Goal: Task Accomplishment & Management: Complete application form

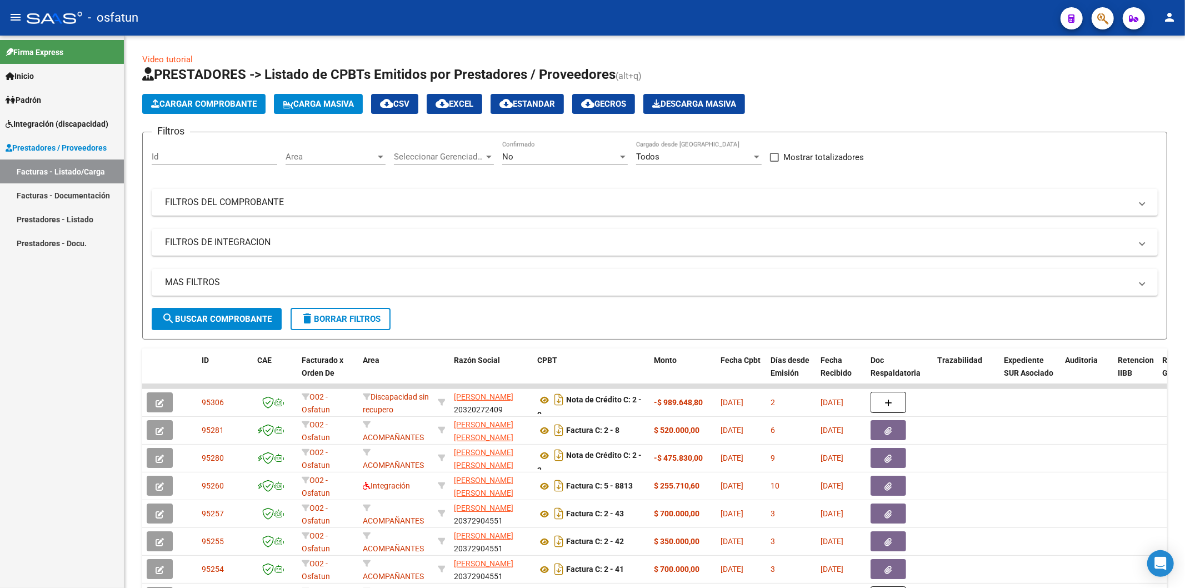
click at [61, 221] on link "Prestadores - Listado" at bounding box center [62, 219] width 124 height 24
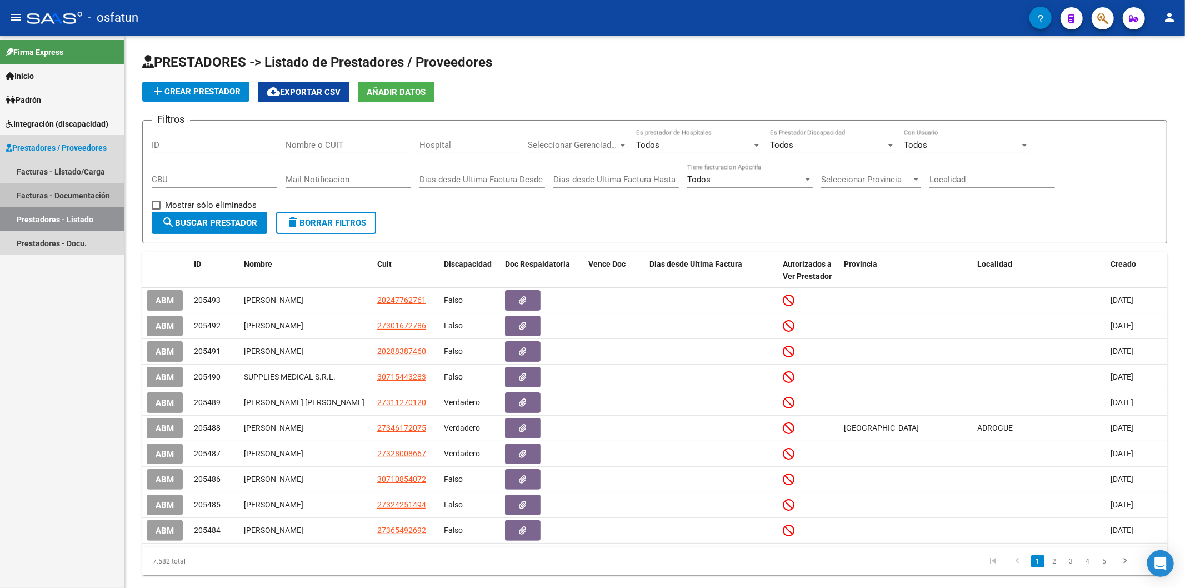
click at [78, 194] on link "Facturas - Documentación" at bounding box center [62, 195] width 124 height 24
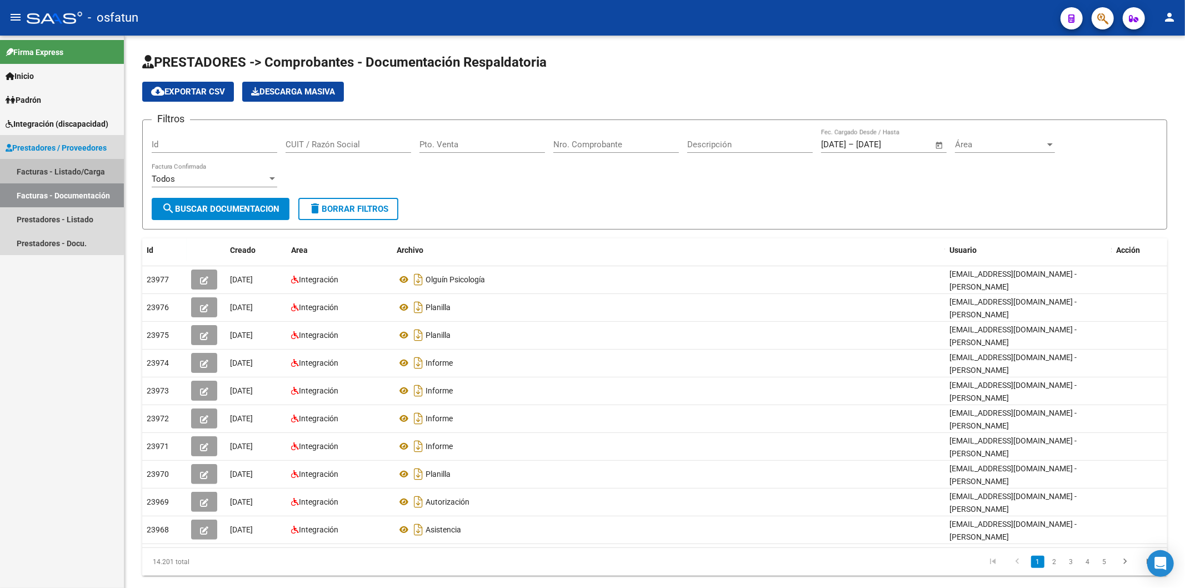
click at [56, 165] on link "Facturas - Listado/Carga" at bounding box center [62, 171] width 124 height 24
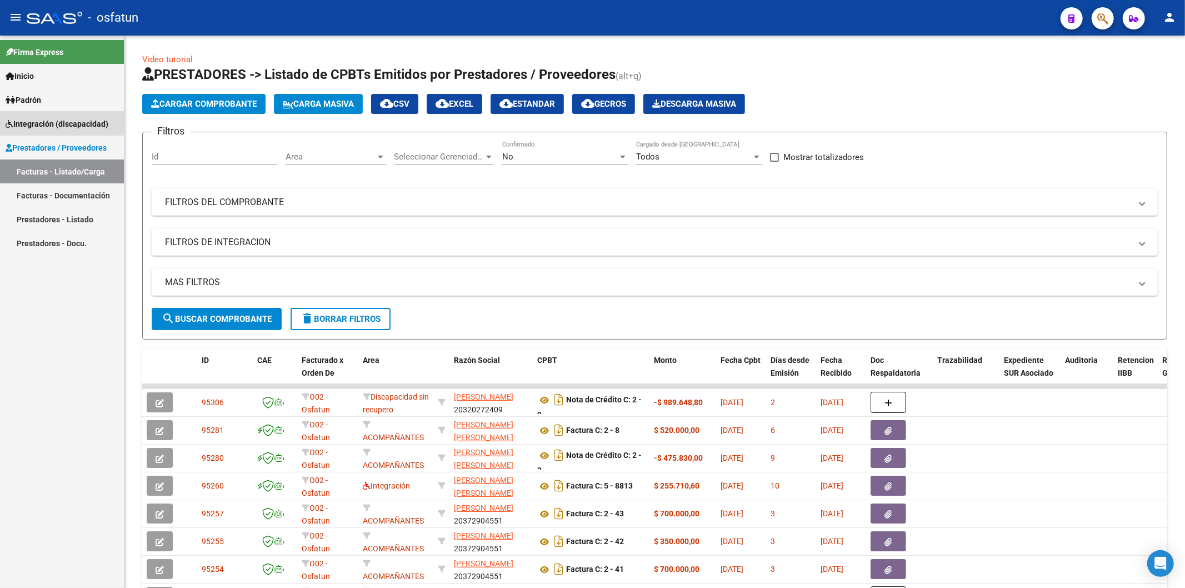
click at [47, 121] on span "Integración (discapacidad)" at bounding box center [57, 124] width 103 height 12
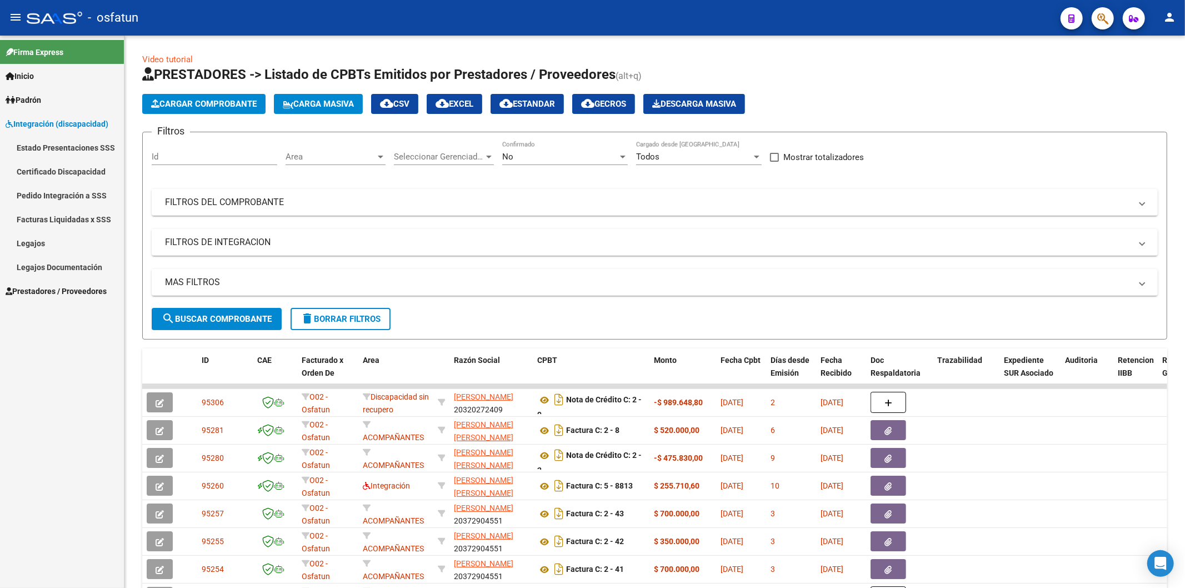
click at [35, 245] on link "Legajos" at bounding box center [62, 243] width 124 height 24
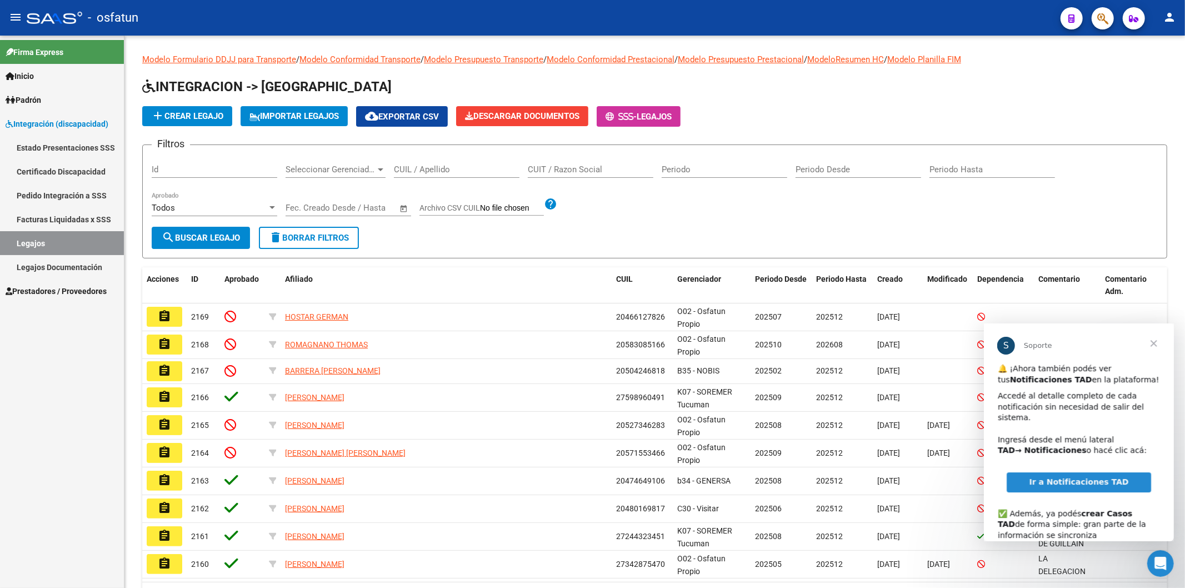
click at [1150, 342] on span "Cerrar" at bounding box center [1153, 343] width 40 height 40
click at [428, 167] on input "CUIL / Apellido" at bounding box center [457, 169] width 126 height 10
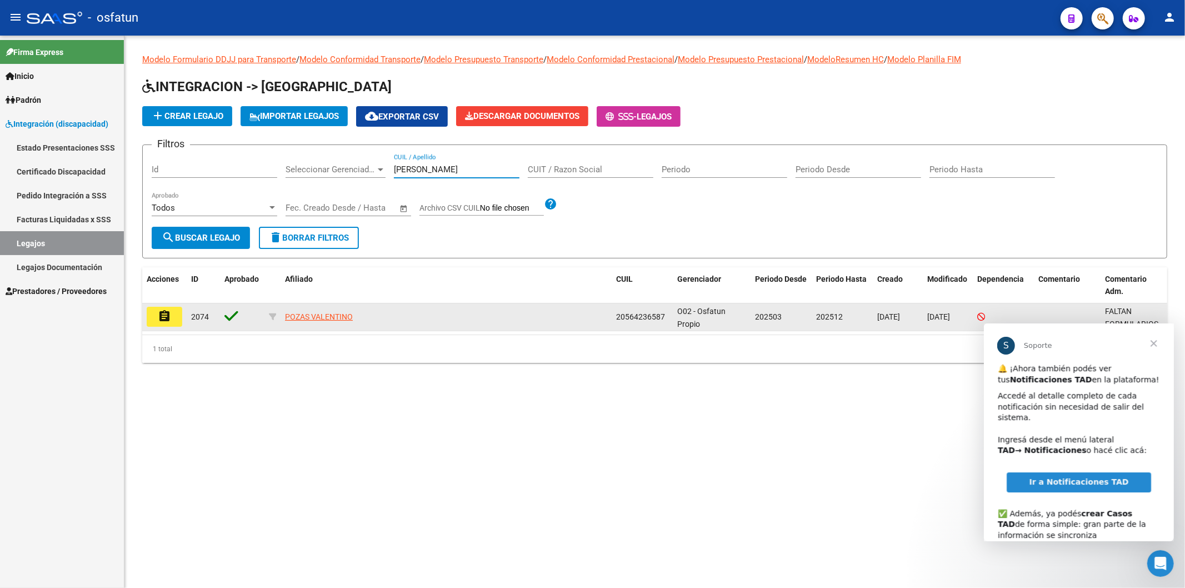
type input "[PERSON_NAME]"
click at [171, 311] on mat-icon "assignment" at bounding box center [164, 315] width 13 height 13
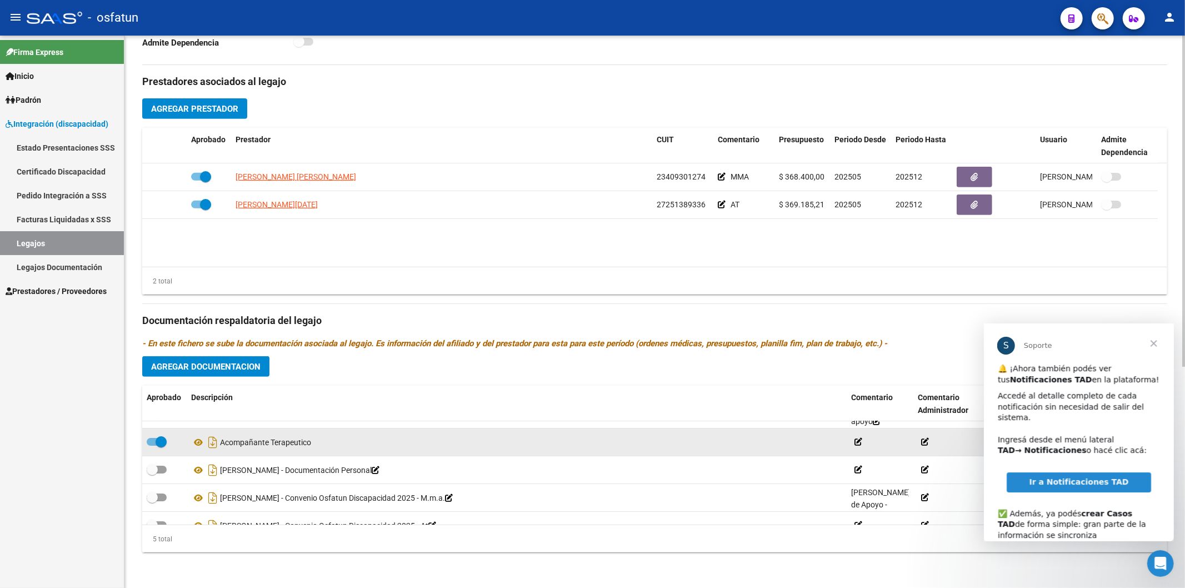
scroll to position [39, 0]
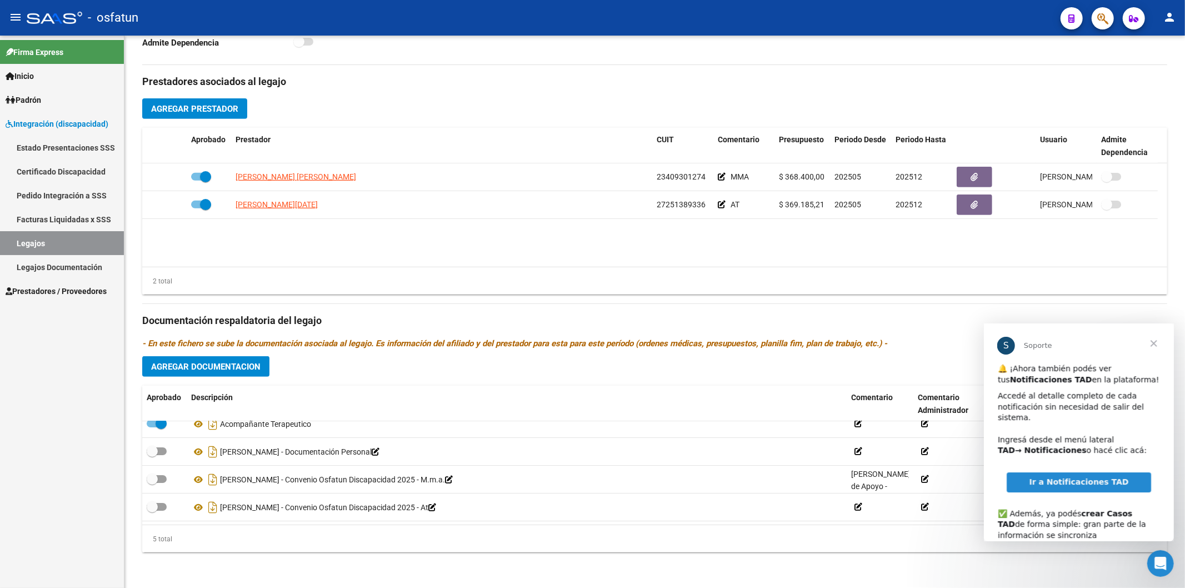
click at [1153, 341] on span "Cerrar" at bounding box center [1153, 343] width 40 height 40
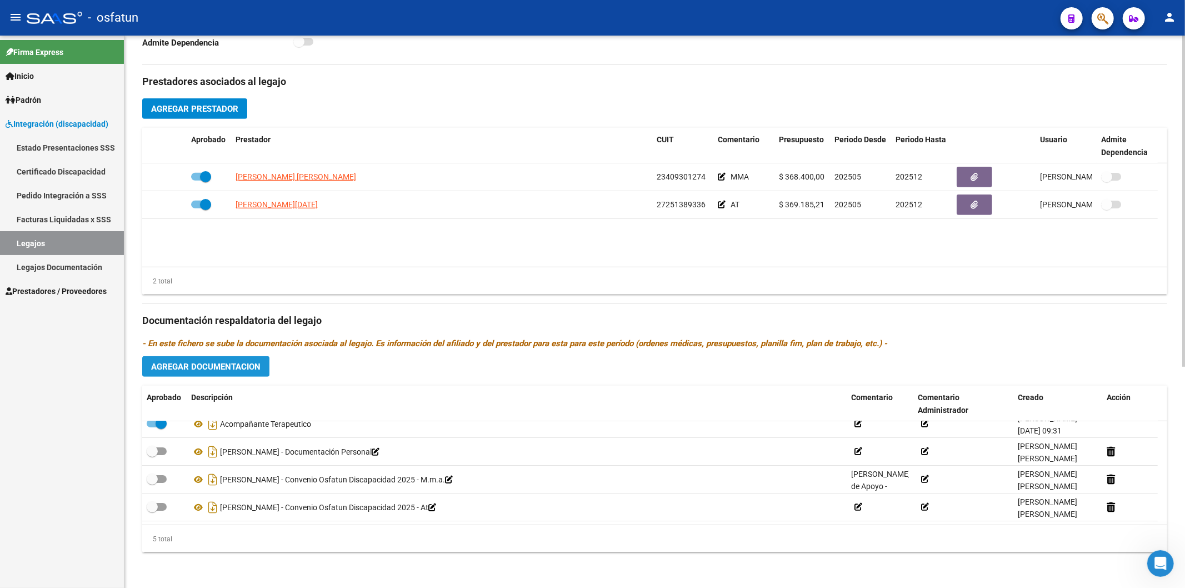
click at [212, 369] on span "Agregar Documentacion" at bounding box center [205, 367] width 109 height 10
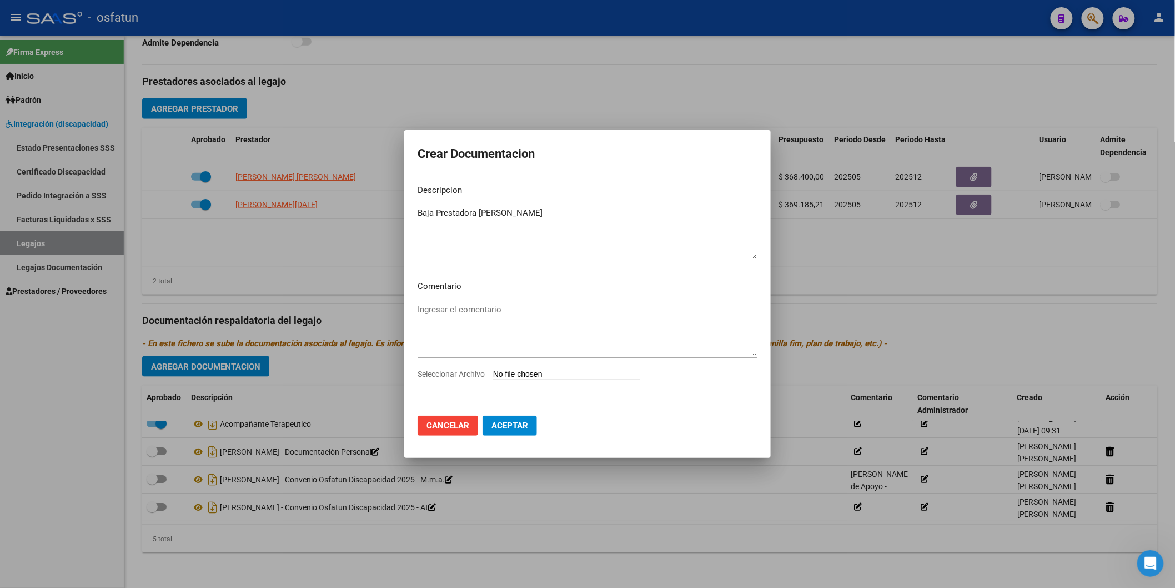
click at [417, 216] on mat-dialog-content "Descripcion Baja Prestadora [PERSON_NAME] el descripcion Comentario Ingresar el…" at bounding box center [587, 292] width 367 height 232
click at [418, 208] on textarea "Baja Prestadora [PERSON_NAME]" at bounding box center [588, 233] width 340 height 52
click at [468, 211] on textarea "Nota de Baja Prestadora [PERSON_NAME]" at bounding box center [588, 233] width 340 height 52
type textarea "Nota de Baja - Prestadora [PERSON_NAME]"
click at [528, 373] on input "Seleccionar Archivo" at bounding box center [566, 374] width 147 height 11
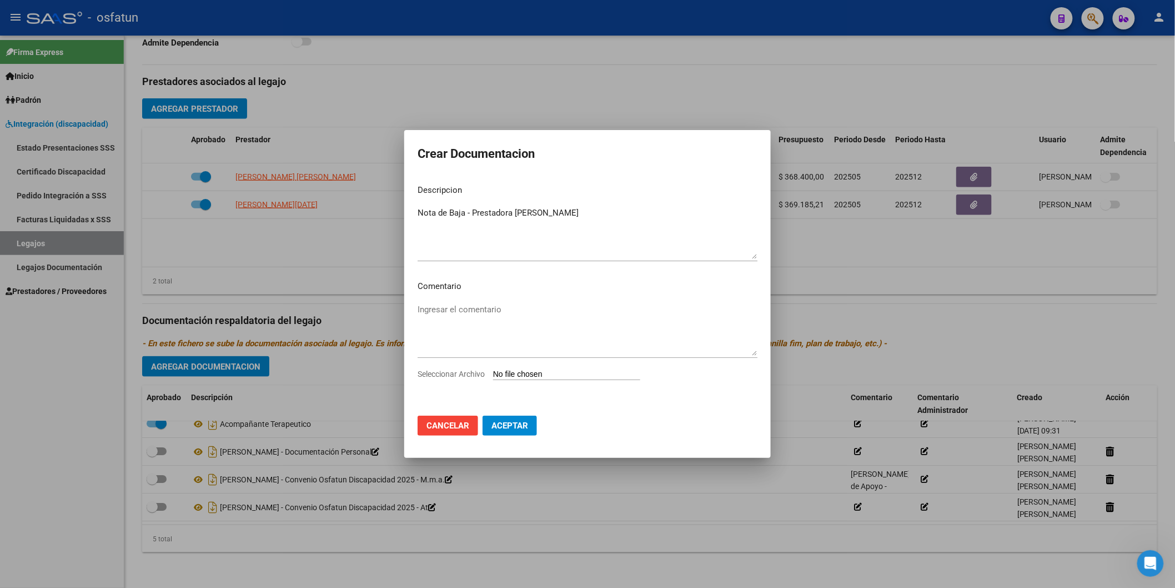
type input "C:\fakepath\Nota Baja a Prestador [PERSON_NAME]. [PERSON_NAME].pdf"
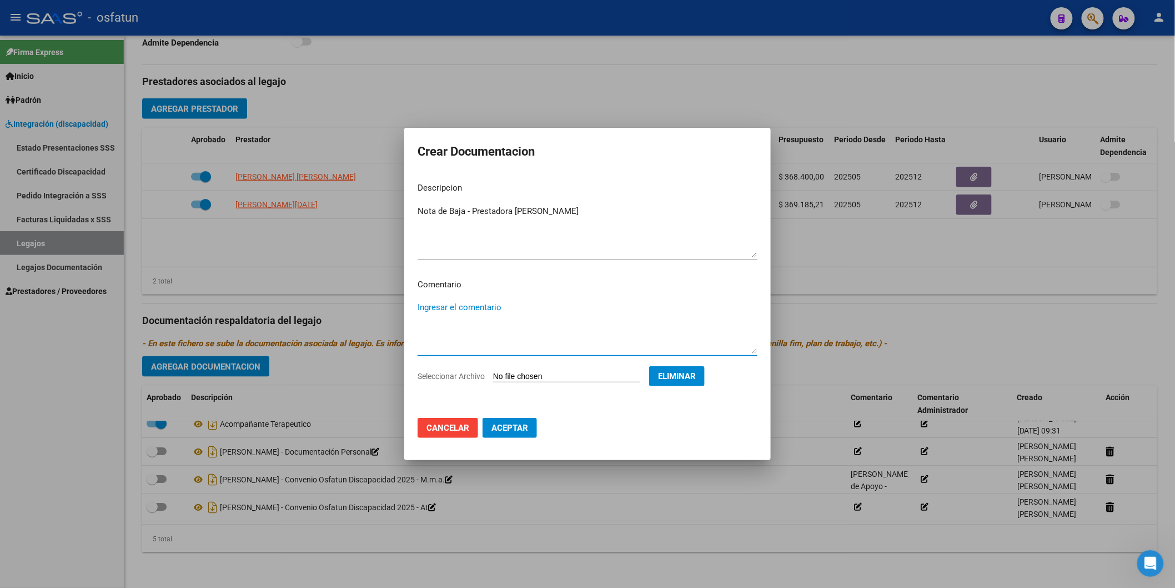
click at [428, 303] on textarea "Ingresar el comentario" at bounding box center [588, 327] width 340 height 52
type textarea "D"
click at [475, 304] on textarea "Baja desde el 16/09" at bounding box center [588, 327] width 340 height 52
type textarea "Baja desde el 15/09"
click at [510, 428] on span "Aceptar" at bounding box center [510, 428] width 37 height 10
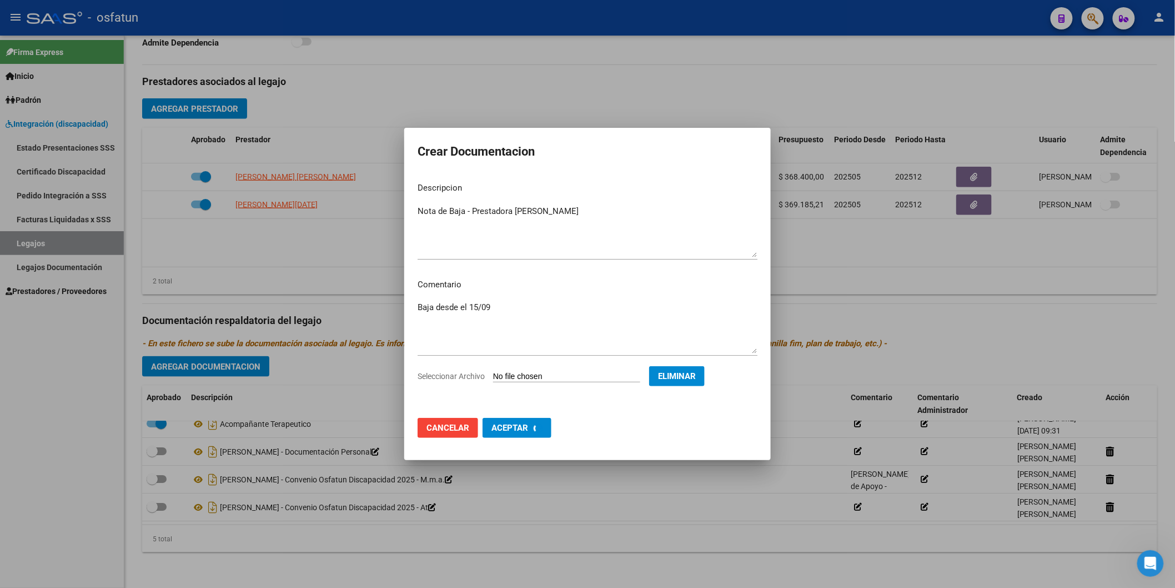
checkbox input "true"
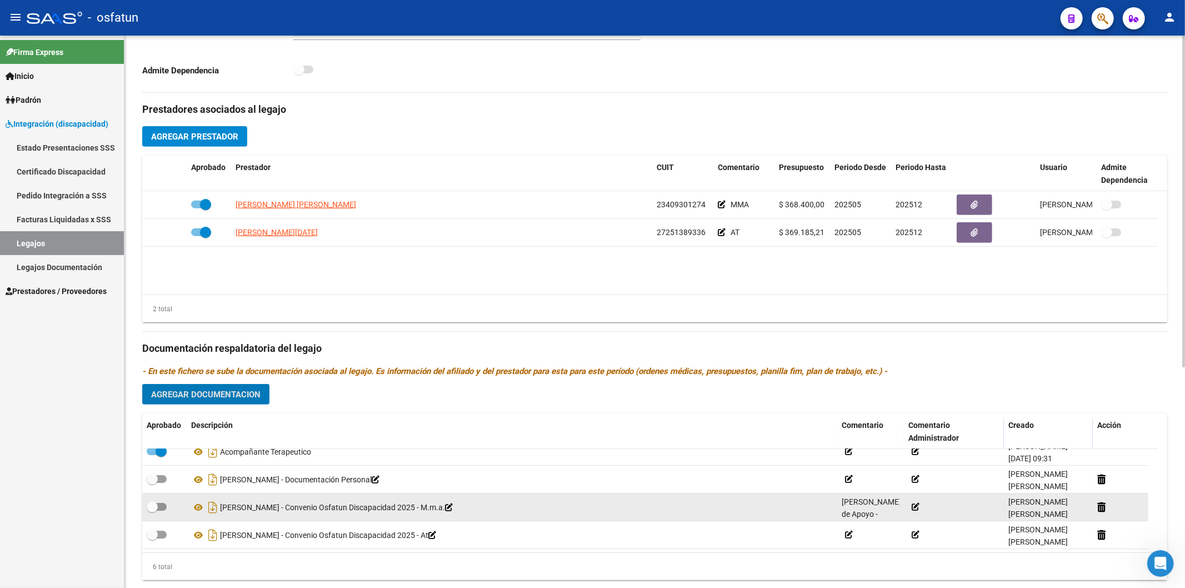
scroll to position [368, 0]
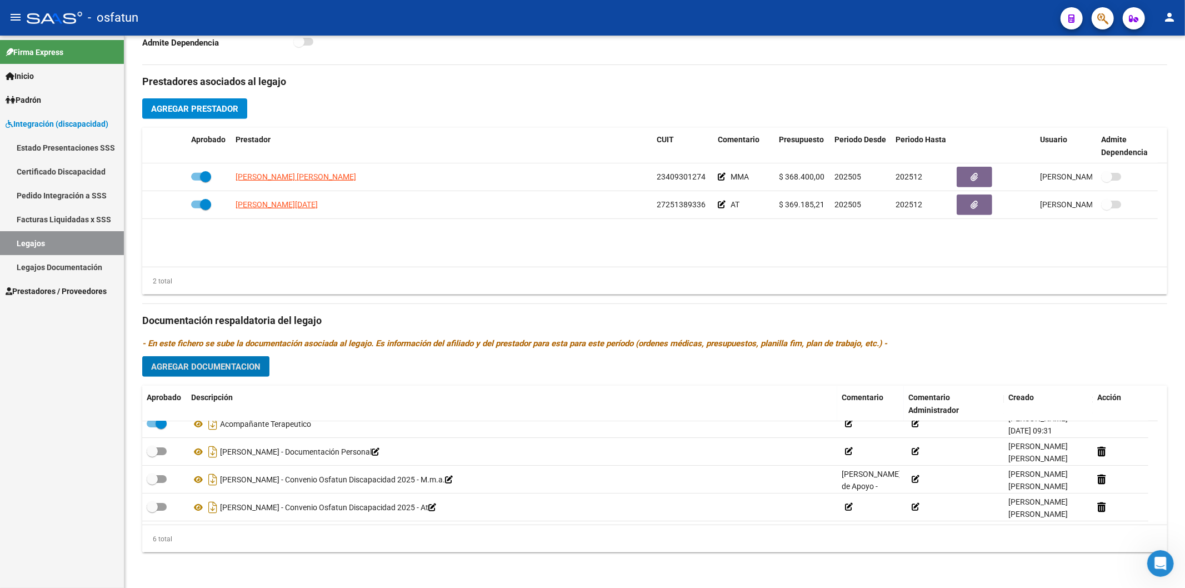
click at [26, 286] on span "Prestadores / Proveedores" at bounding box center [56, 291] width 101 height 12
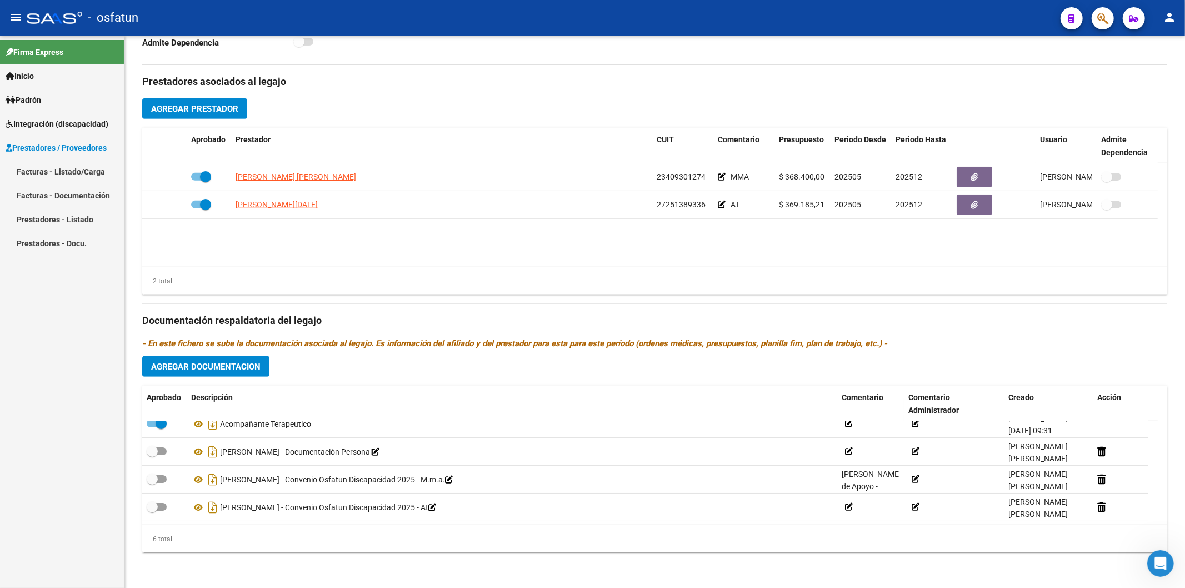
click at [61, 218] on link "Prestadores - Listado" at bounding box center [62, 219] width 124 height 24
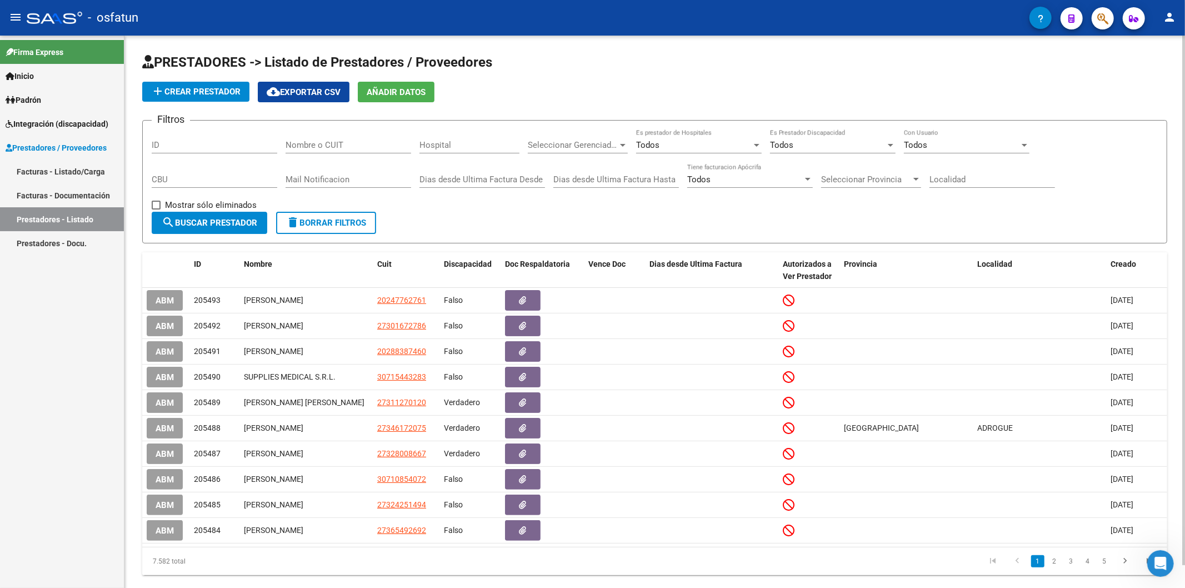
click at [309, 150] on input "Nombre o CUIT" at bounding box center [349, 145] width 126 height 10
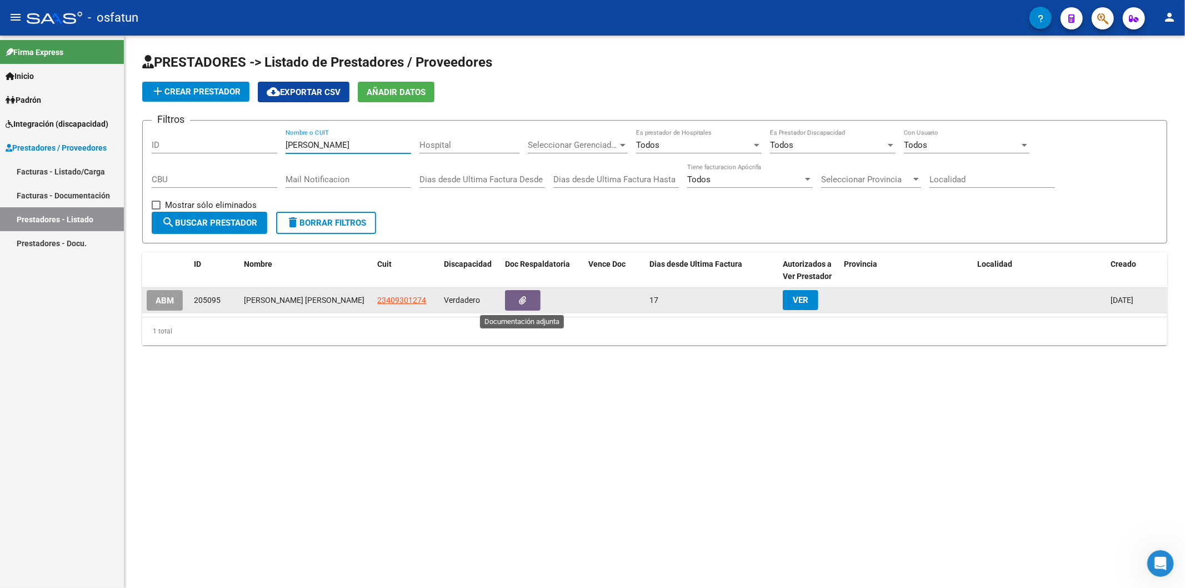
type input "[PERSON_NAME]"
click at [518, 301] on button "button" at bounding box center [523, 300] width 36 height 21
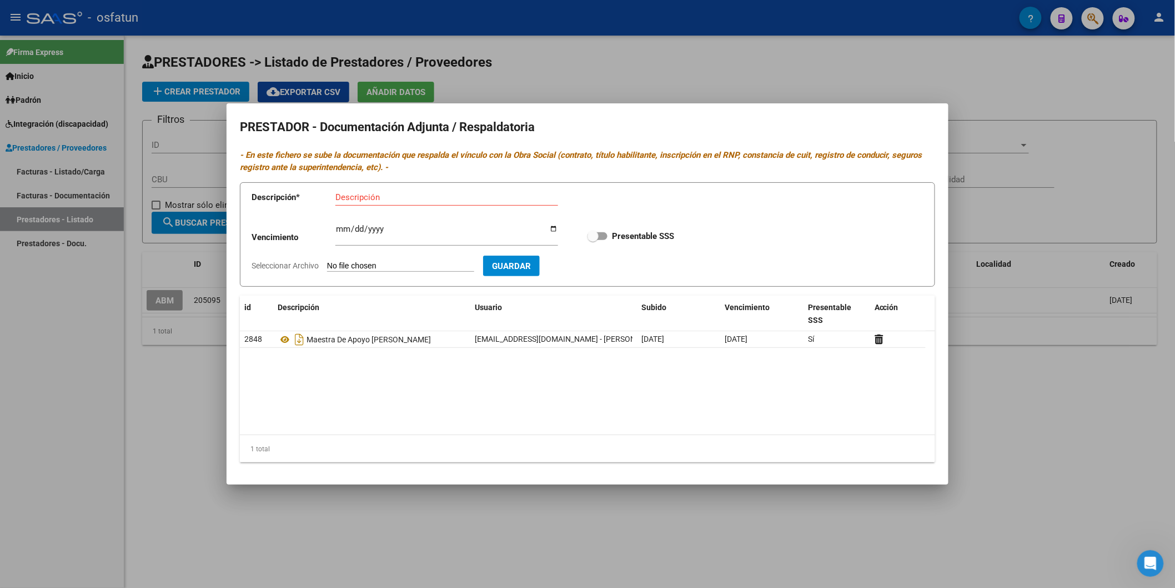
click at [90, 412] on div at bounding box center [587, 294] width 1175 height 588
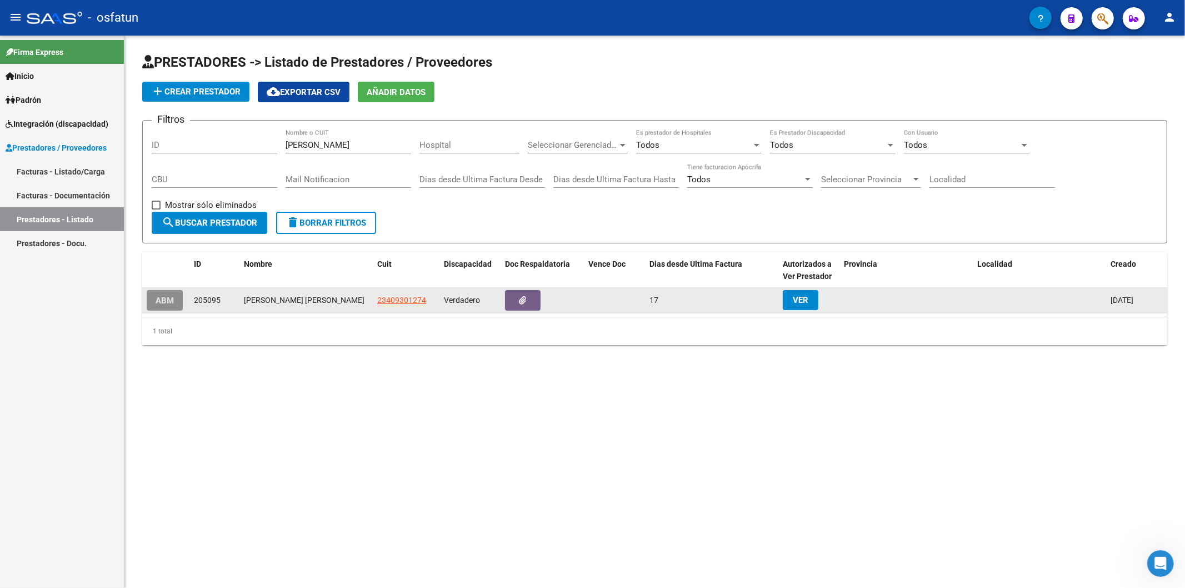
click at [167, 300] on span "ABM" at bounding box center [165, 301] width 18 height 10
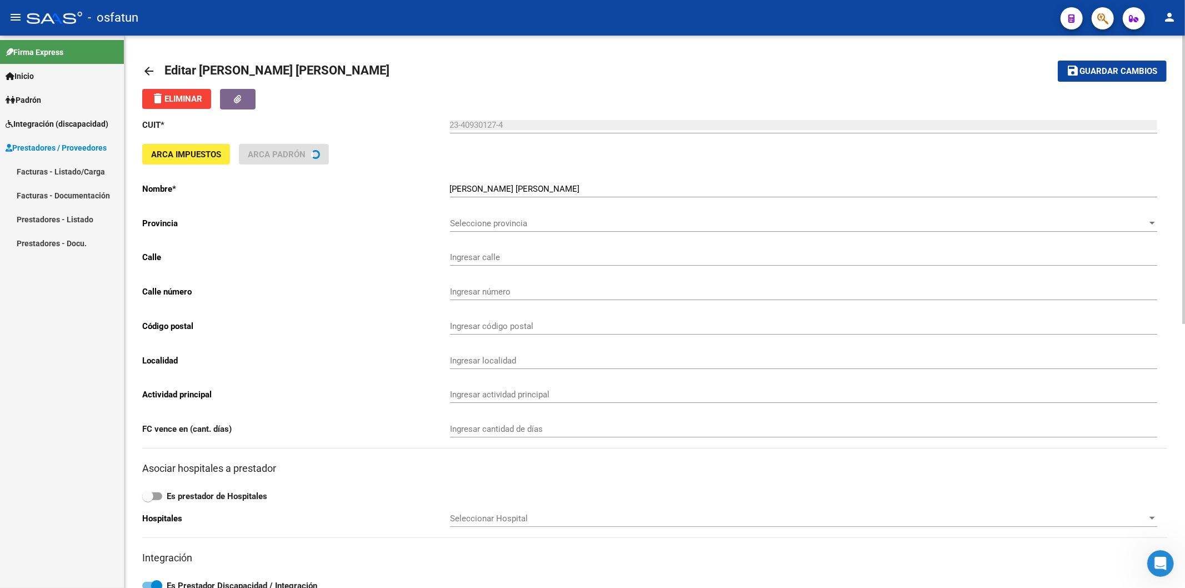
type input "[DATE]"
type input "67"
type input "4550"
type input "EMBARCACION"
type input "851020"
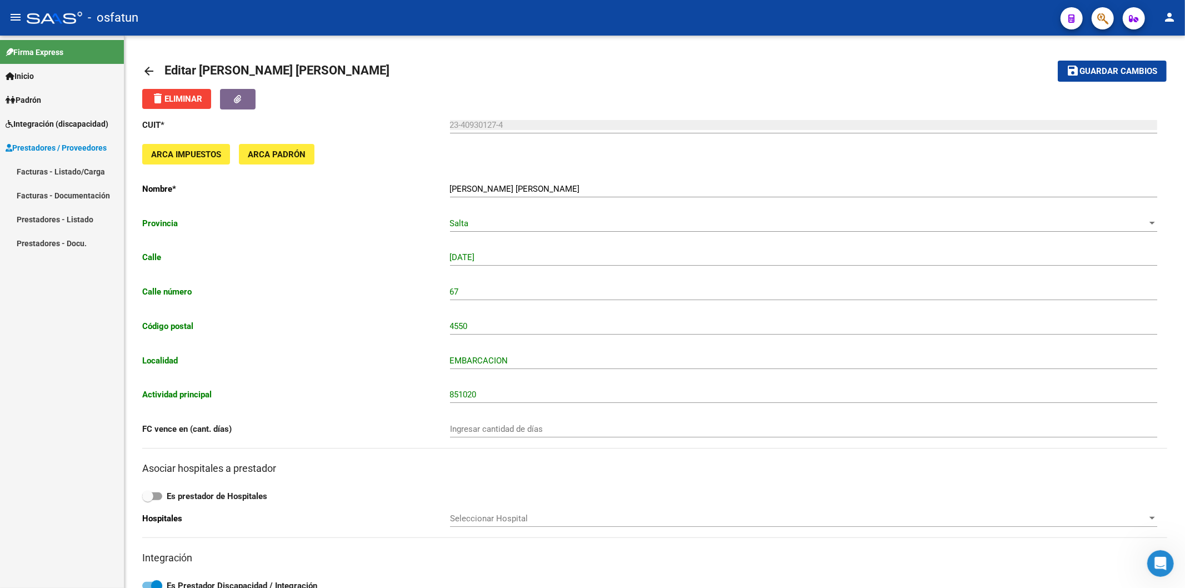
click at [66, 240] on link "Prestadores - Docu." at bounding box center [62, 243] width 124 height 24
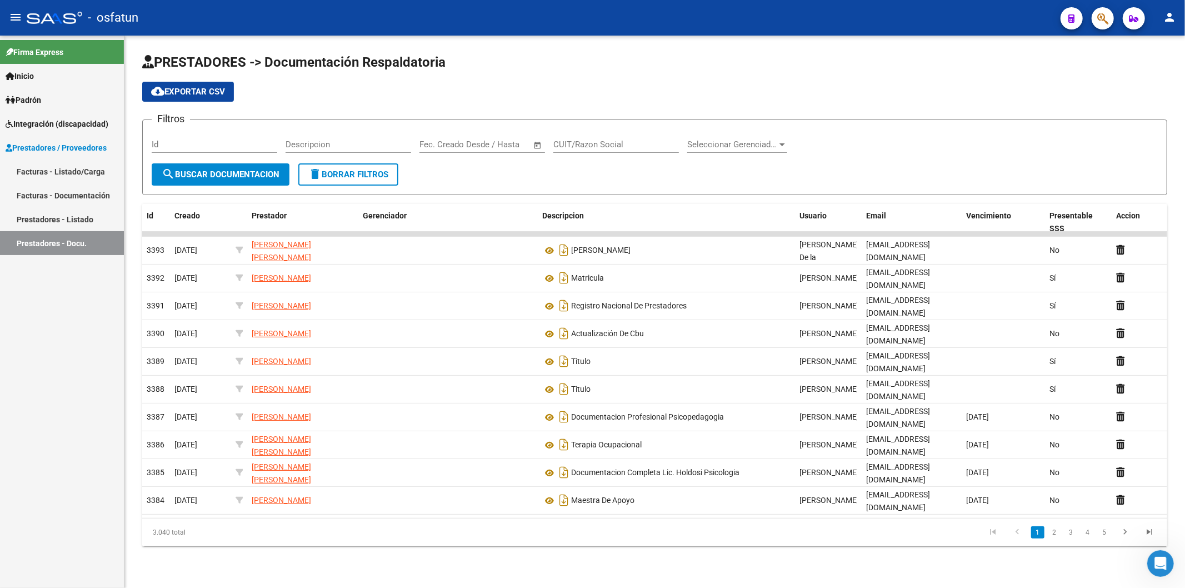
click at [596, 146] on input "CUIT/Razon Social" at bounding box center [616, 144] width 126 height 10
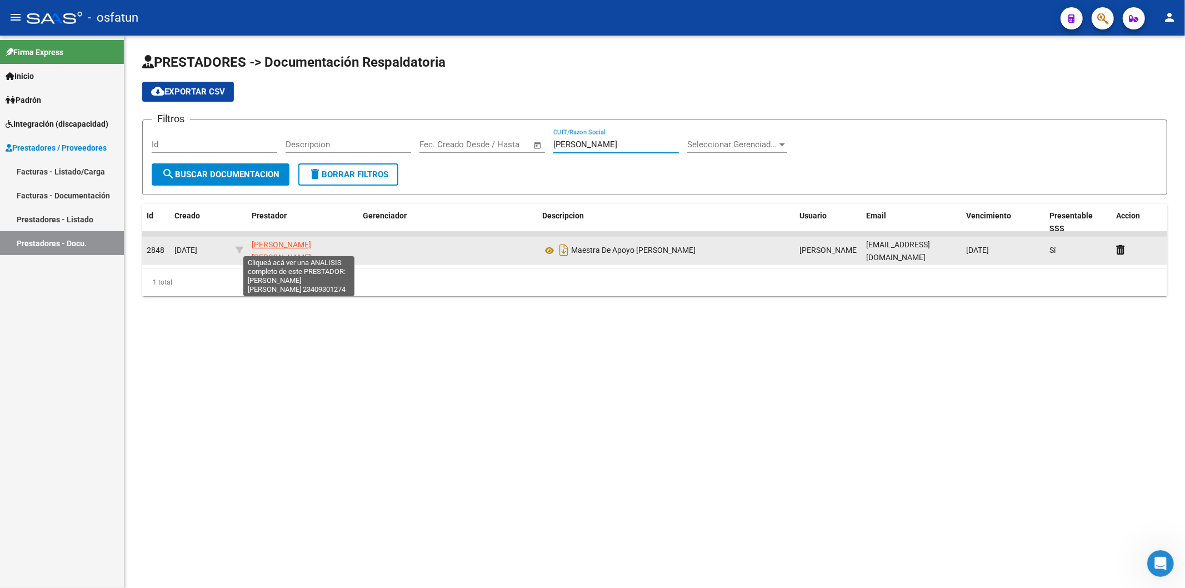
type input "[PERSON_NAME]"
click at [311, 250] on span "[PERSON_NAME] [PERSON_NAME]" at bounding box center [281, 251] width 59 height 22
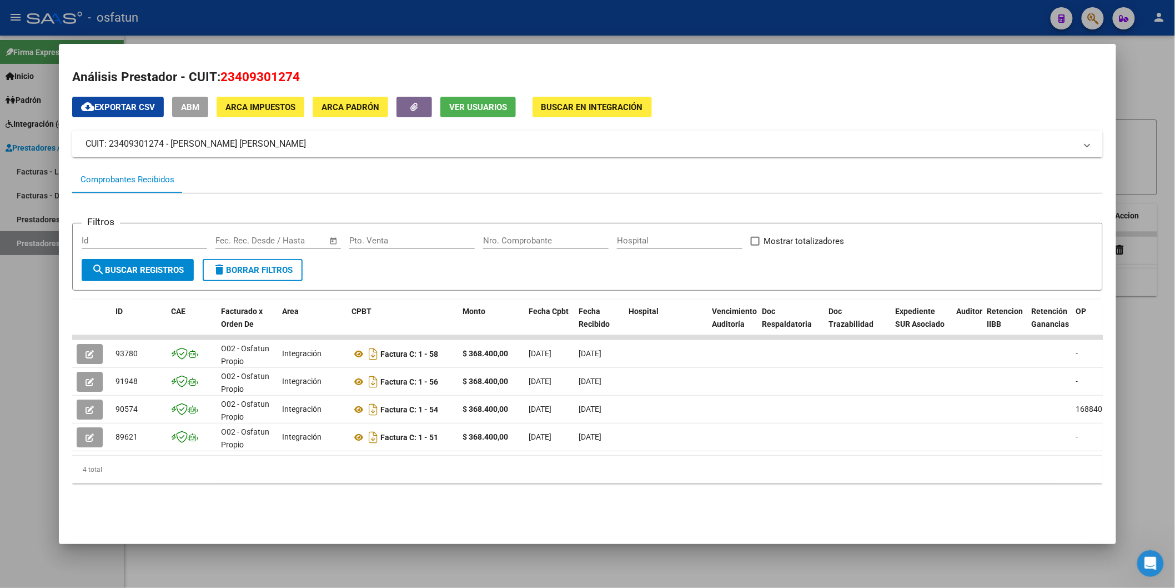
click at [4, 340] on div at bounding box center [587, 294] width 1175 height 588
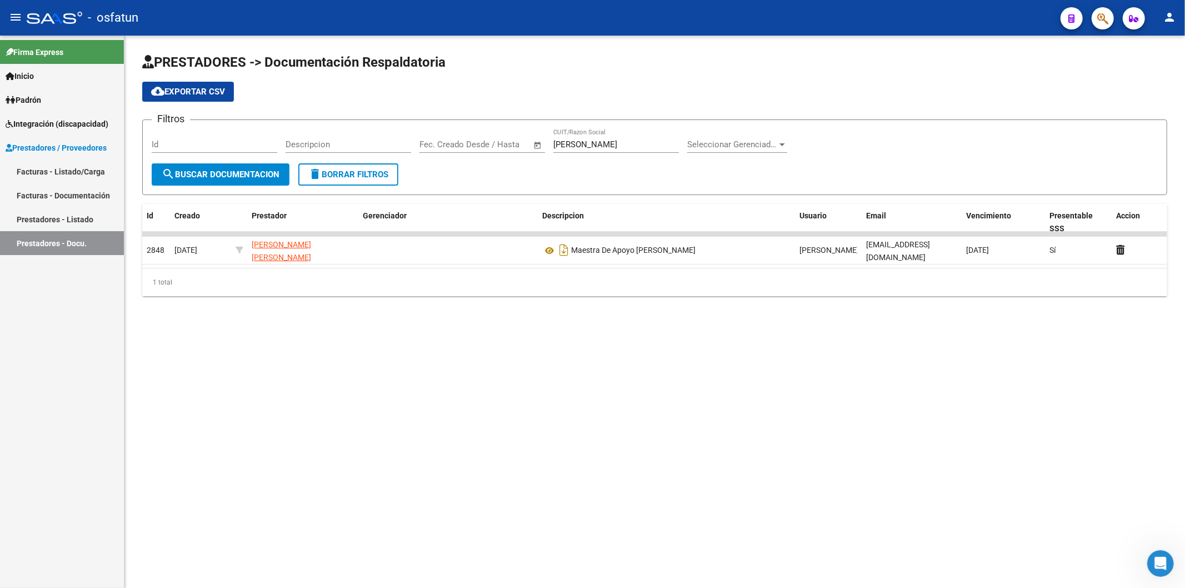
click at [862, 417] on mat-sidenav-content "PRESTADORES -> Documentación Respaldatoria cloud_download Exportar CSV Filtros …" at bounding box center [654, 312] width 1060 height 552
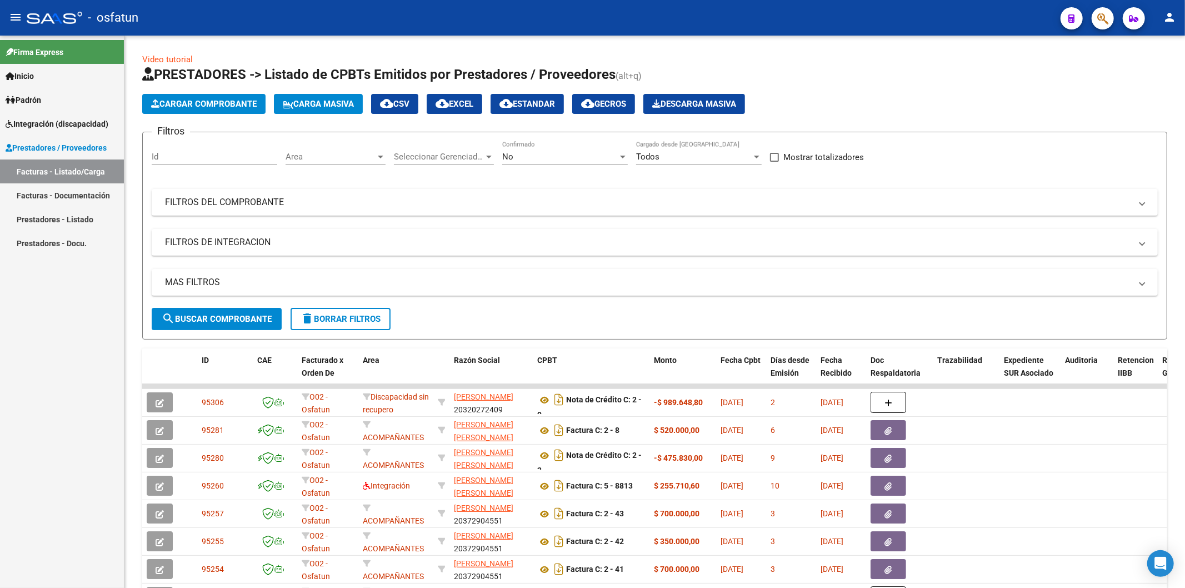
click at [44, 114] on link "Integración (discapacidad)" at bounding box center [62, 124] width 124 height 24
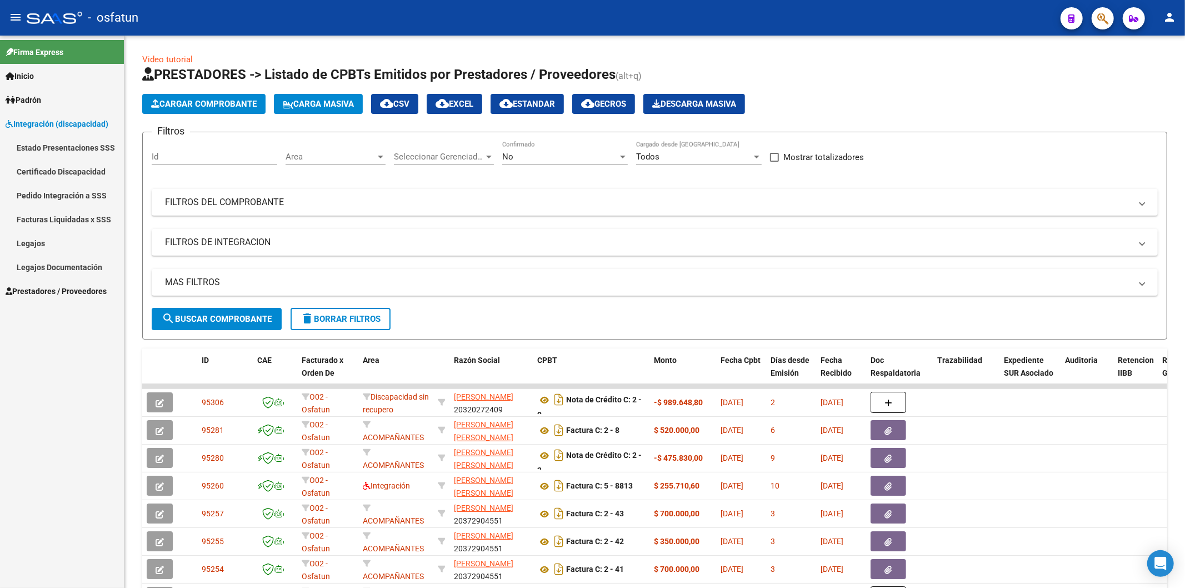
click at [28, 243] on link "Legajos" at bounding box center [62, 243] width 124 height 24
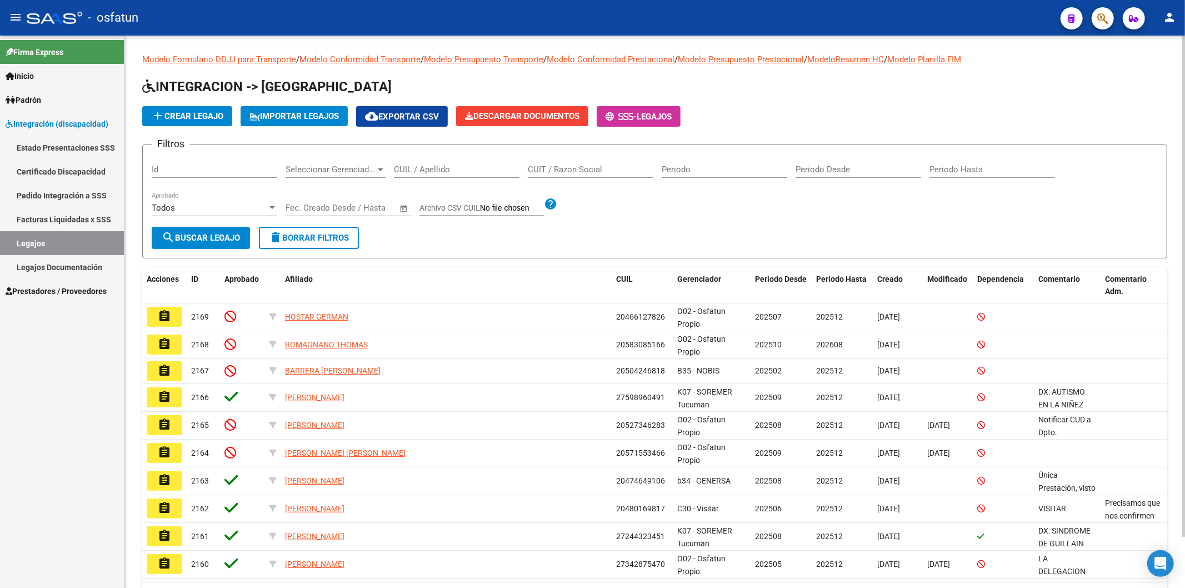
click at [456, 167] on input "CUIL / Apellido" at bounding box center [457, 169] width 126 height 10
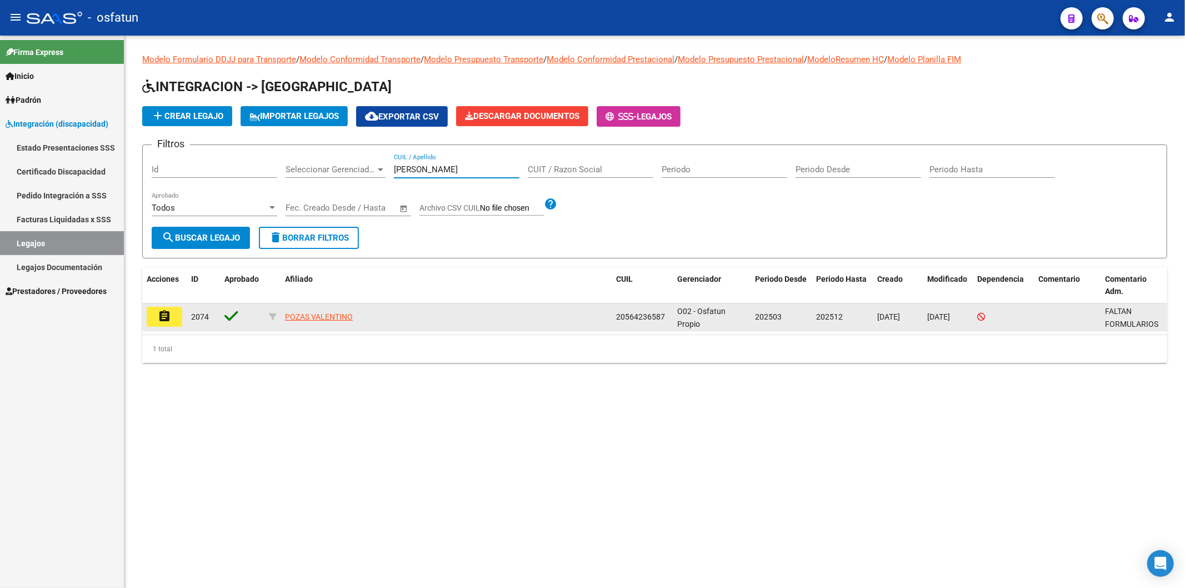
type input "[PERSON_NAME]"
click at [158, 313] on mat-icon "assignment" at bounding box center [164, 315] width 13 height 13
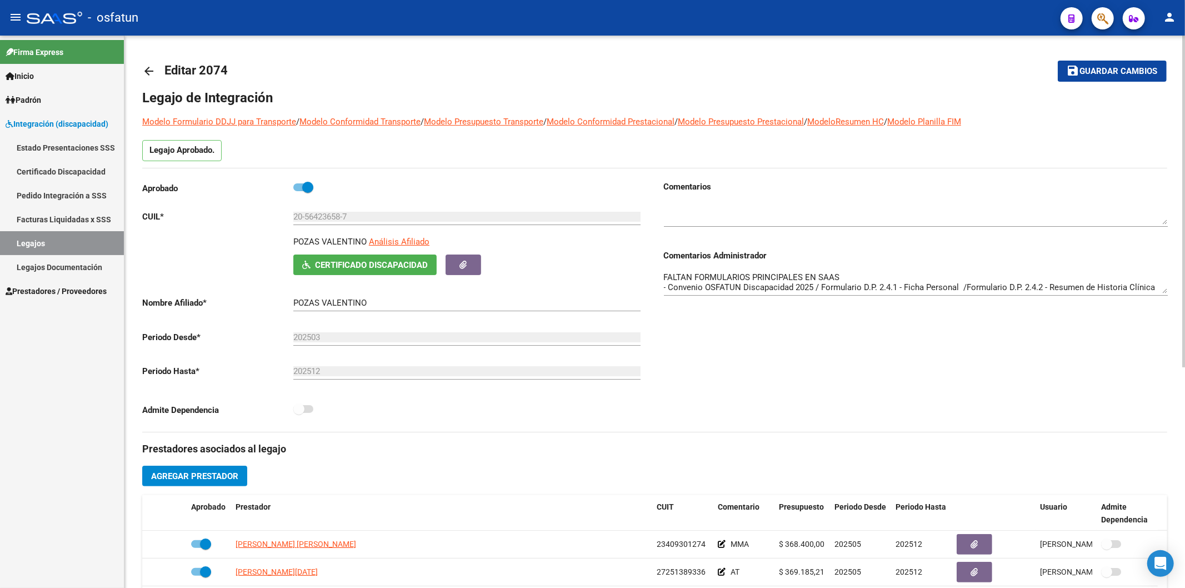
scroll to position [62, 0]
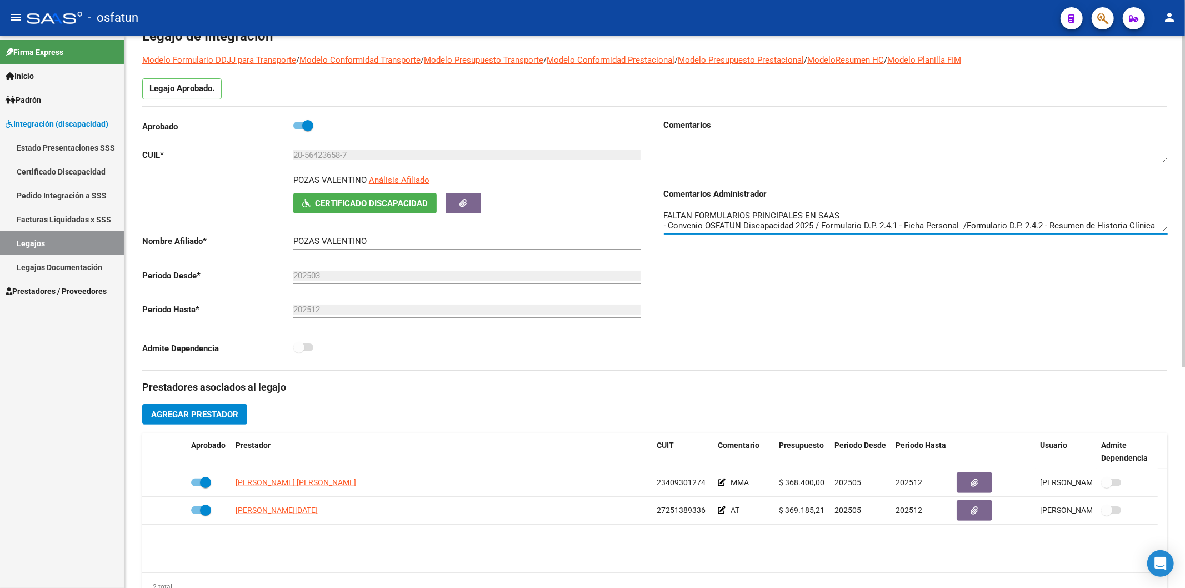
click at [770, 223] on textarea "FALTAN FORMULARIOS PRINCIPALES EN SAAS - Convenio OSFATUN Discapacidad 2025 / F…" at bounding box center [916, 220] width 504 height 22
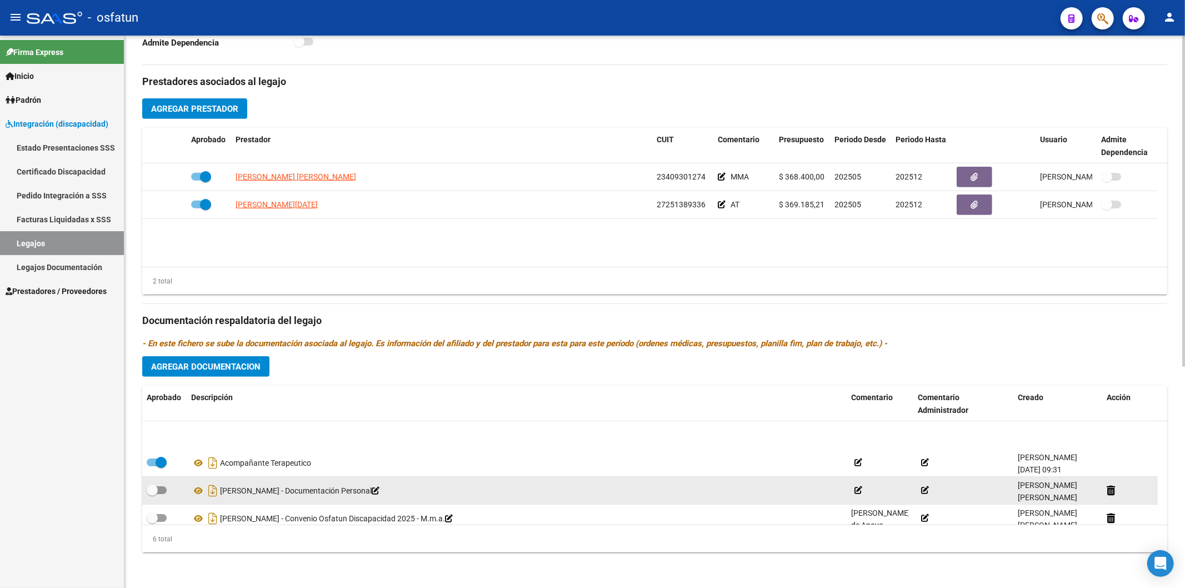
scroll to position [67, 0]
